Goal: Task Accomplishment & Management: Complete application form

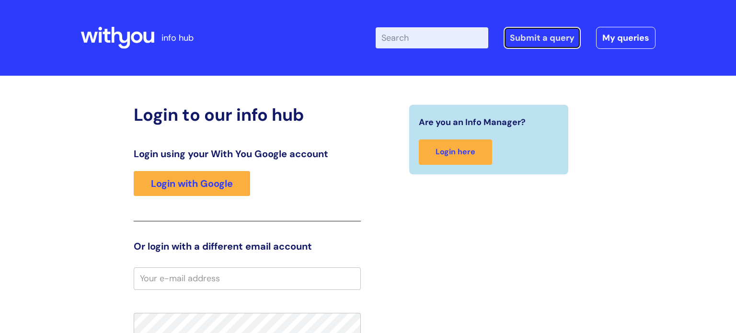
click at [564, 36] on link "Submit a query" at bounding box center [542, 38] width 77 height 22
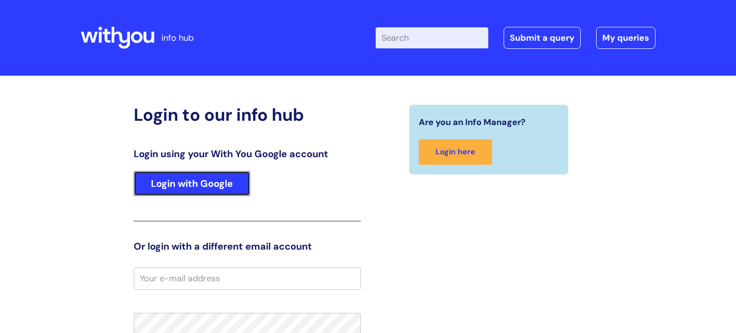
click at [189, 173] on link "Login with Google" at bounding box center [192, 183] width 116 height 25
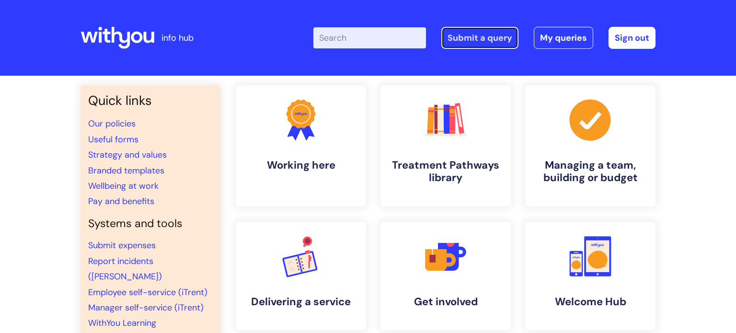
click at [483, 35] on link "Submit a query" at bounding box center [479, 38] width 77 height 22
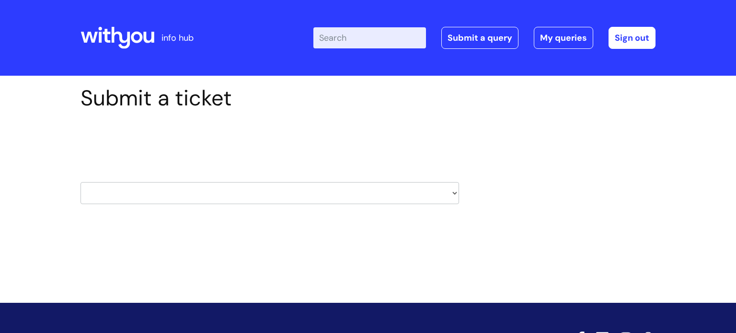
click at [376, 208] on div "Select issue type HR / People IT and Support Clinical Drug Alerts Finance Accou…" at bounding box center [270, 169] width 379 height 100
click at [371, 194] on select "HR / People IT and Support Clinical Drug Alerts Finance Accounts Data Support T…" at bounding box center [270, 193] width 379 height 22
select select "it_and_support"
click at [81, 182] on select "HR / People IT and Support Clinical Drug Alerts Finance Accounts Data Support T…" at bounding box center [270, 193] width 379 height 22
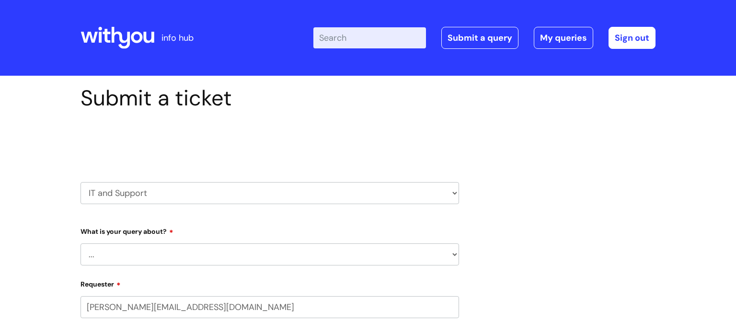
select select "80004286540"
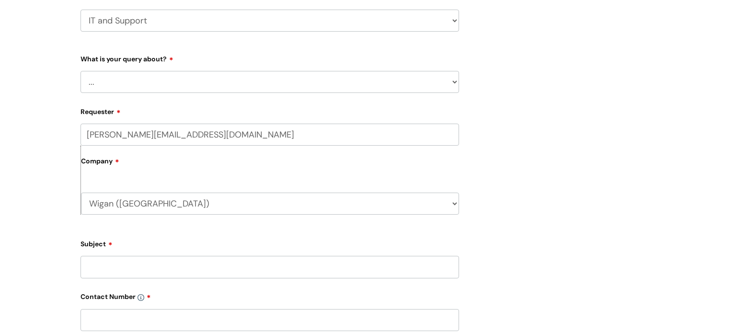
scroll to position [192, 0]
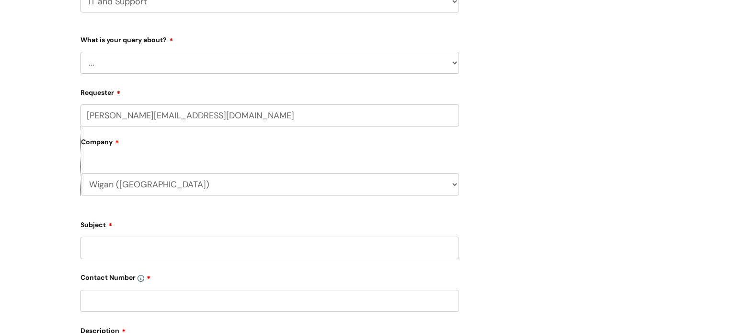
click at [428, 60] on select "... Mobile Phone Reset & MFA Accounts, Starters and Leavers IT Hardware issue I…" at bounding box center [270, 63] width 379 height 22
select select "I need help logging in"
click at [81, 52] on select "... Mobile Phone Reset & MFA Accounts, Starters and Leavers IT Hardware issue I…" at bounding box center [270, 63] width 379 height 22
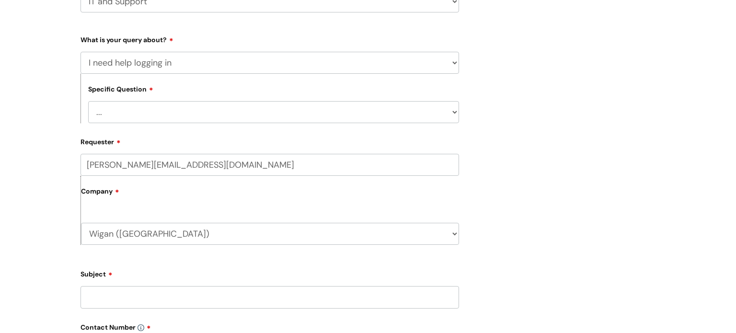
click at [297, 121] on select "... I need help logging into my laptop/chromebook I need access or help logging…" at bounding box center [273, 112] width 371 height 22
select select "I need access or help logging into a system, including Single Sign On"
click at [88, 101] on select "... I need help logging into my laptop/chromebook I need access or help logging…" at bounding box center [273, 112] width 371 height 22
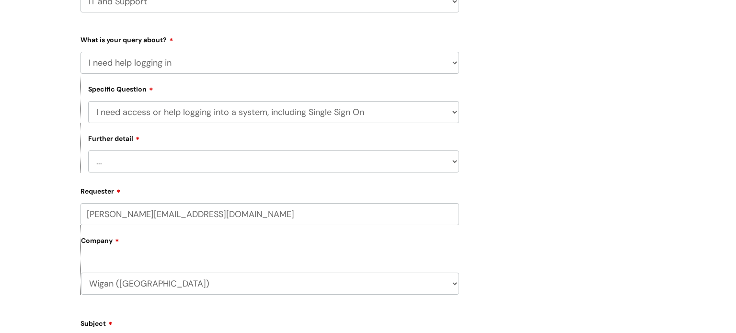
click at [302, 164] on select "... Nebula Halo IT Portal PCMIS Ulysses iTrent CJSM NHS email Summary Care Reco…" at bounding box center [273, 161] width 371 height 22
select select "Nebula"
click at [88, 151] on select "... Nebula Halo IT Portal PCMIS Ulysses iTrent CJSM NHS email Summary Care Reco…" at bounding box center [273, 161] width 371 height 22
click at [0, 122] on div "Submit a ticket Select issue type HR / People IT and Support Clinical Drug Aler…" at bounding box center [368, 273] width 736 height 779
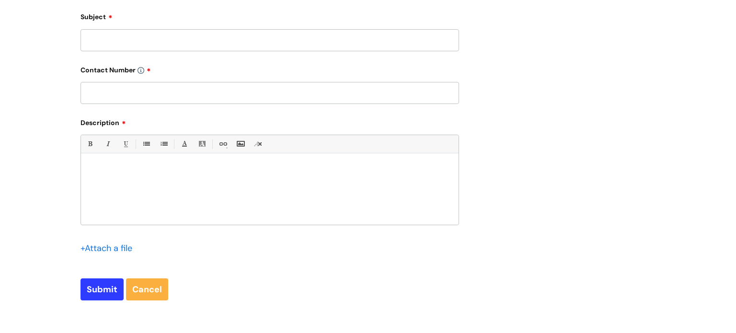
scroll to position [518, 0]
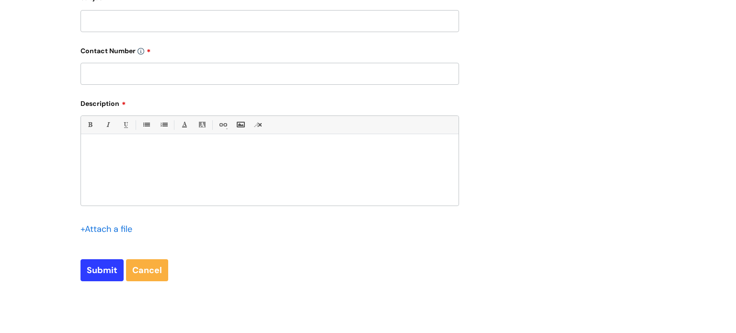
click at [144, 166] on div at bounding box center [270, 172] width 378 height 66
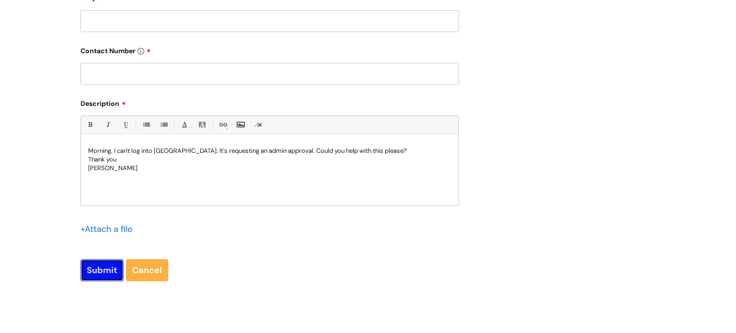
click at [93, 270] on input "Submit" at bounding box center [102, 270] width 43 height 22
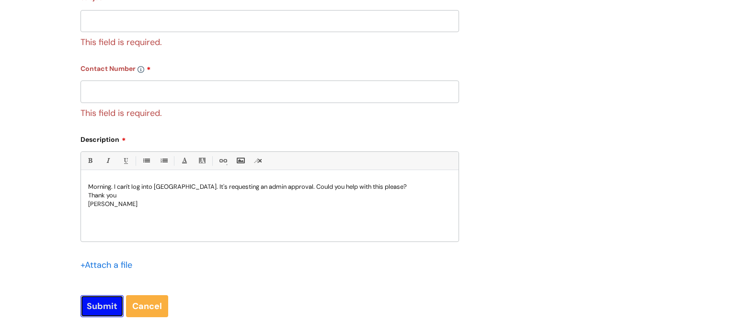
click at [99, 304] on input "Submit" at bounding box center [102, 306] width 43 height 22
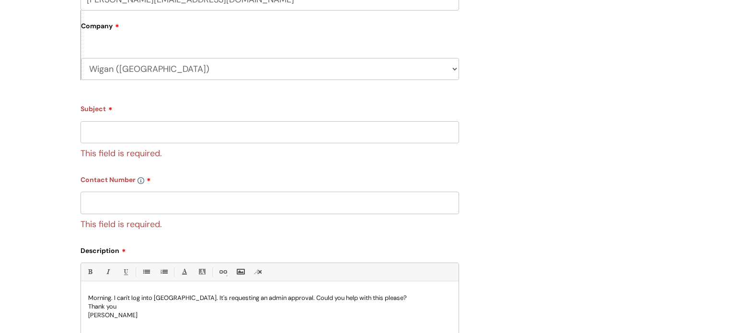
scroll to position [403, 0]
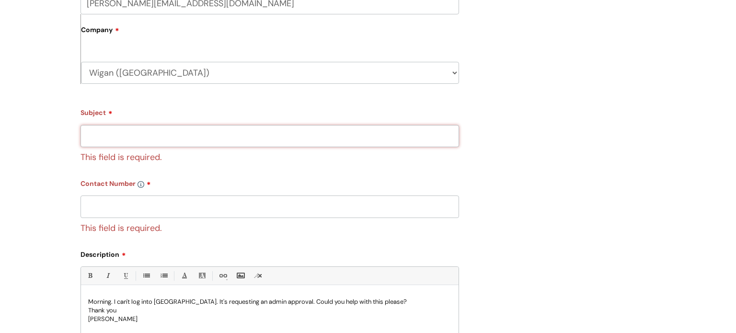
click at [163, 142] on input "Subject" at bounding box center [270, 136] width 379 height 22
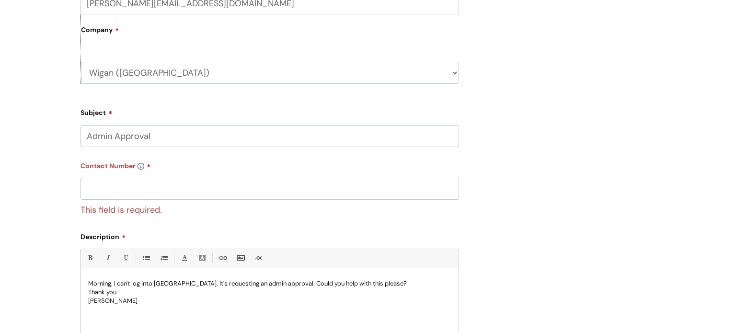
type input "Admin Approval"
click at [208, 182] on input "text" at bounding box center [270, 189] width 379 height 22
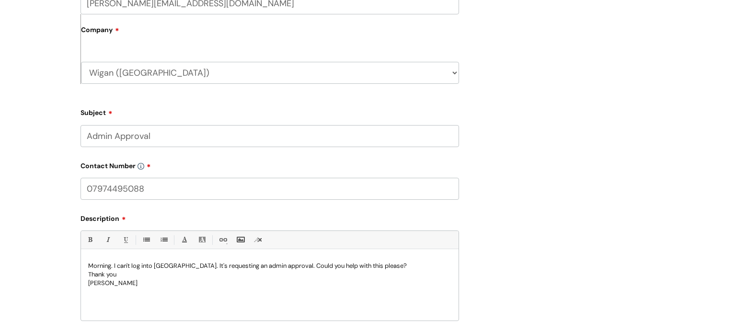
type input "07974495088"
click at [18, 73] on div "Submit a ticket Select issue type HR / People IT and Support Clinical Drug Aler…" at bounding box center [368, 62] width 736 height 779
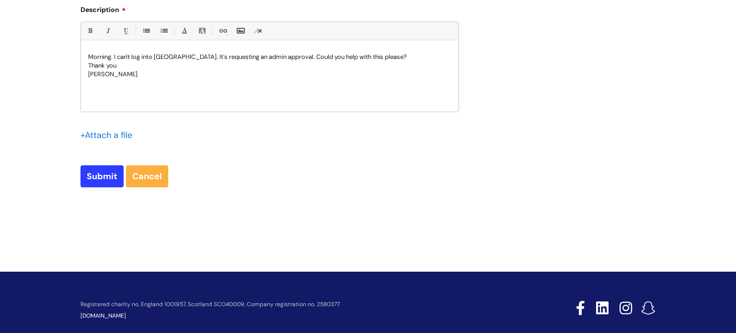
scroll to position [613, 0]
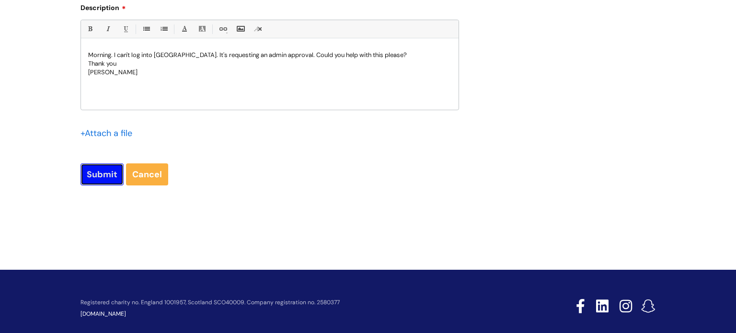
click at [105, 182] on input "Submit" at bounding box center [102, 174] width 43 height 22
type input "Please Wait..."
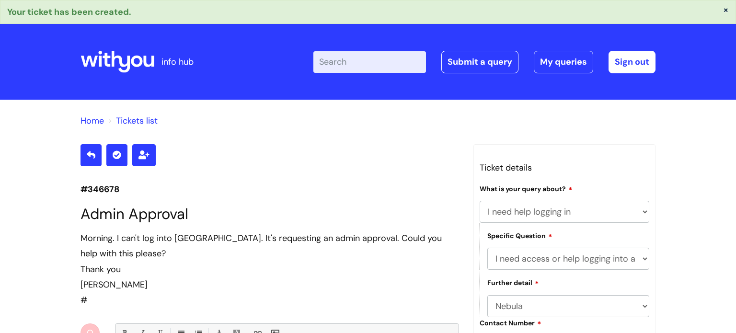
select select "I need help logging in"
select select "I need access or help logging into a system, including Single Sign On"
select select "Nebula"
